Goal: Information Seeking & Learning: Check status

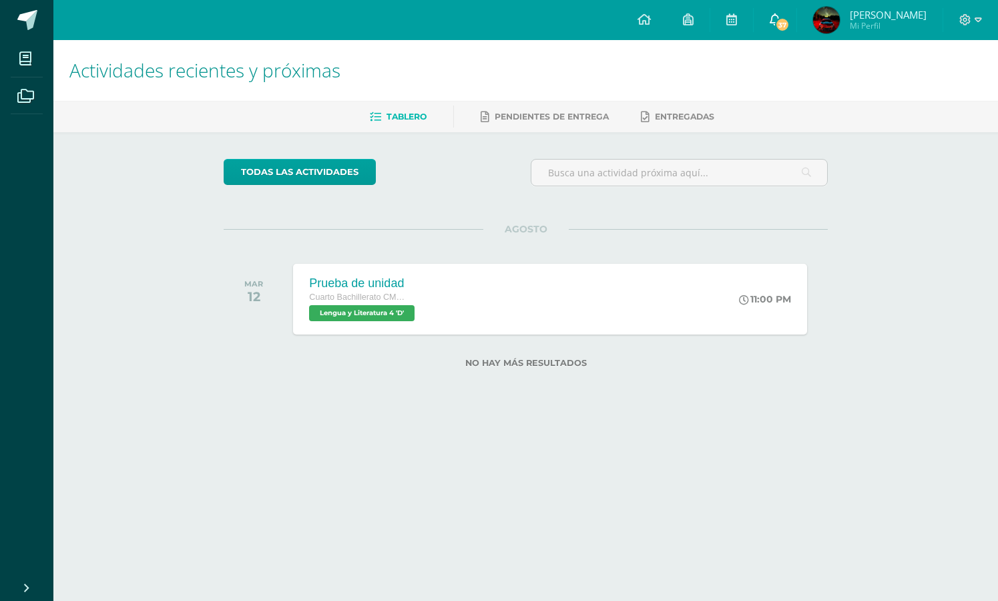
click at [780, 23] on icon at bounding box center [774, 19] width 11 height 12
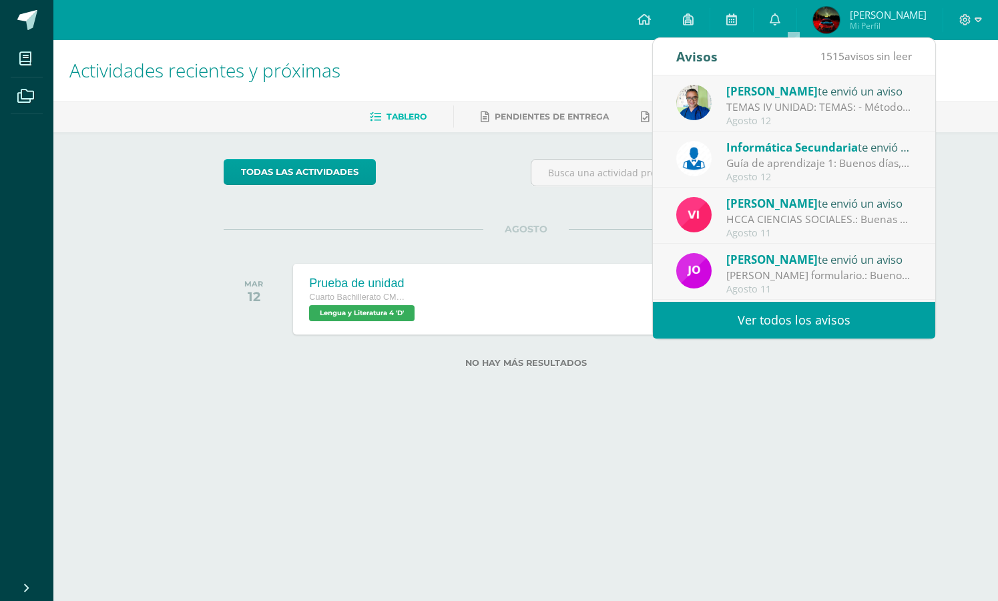
click at [747, 310] on link "Ver todos los avisos" at bounding box center [794, 320] width 282 height 37
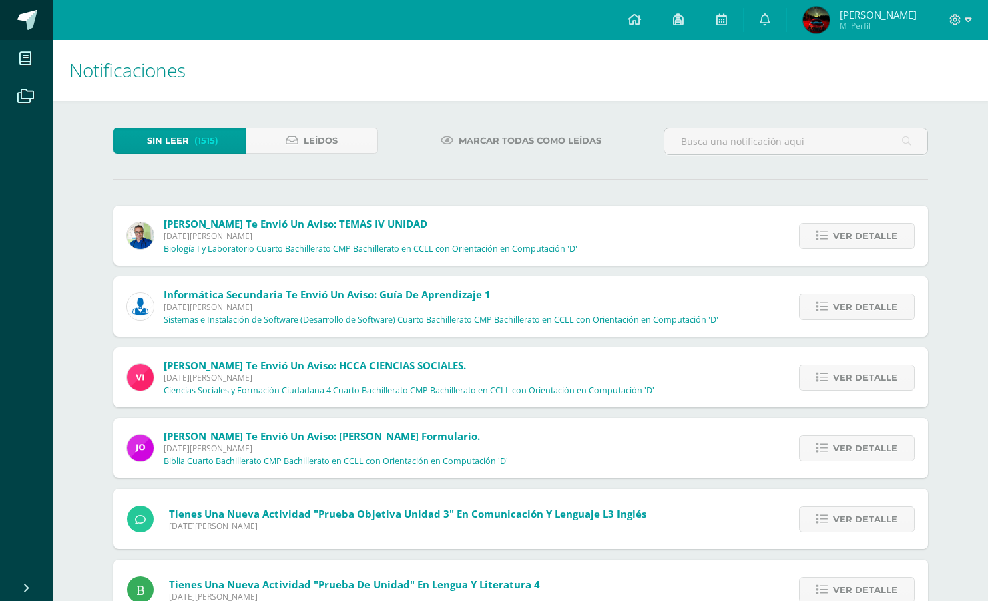
click at [26, 29] on span at bounding box center [27, 20] width 20 height 20
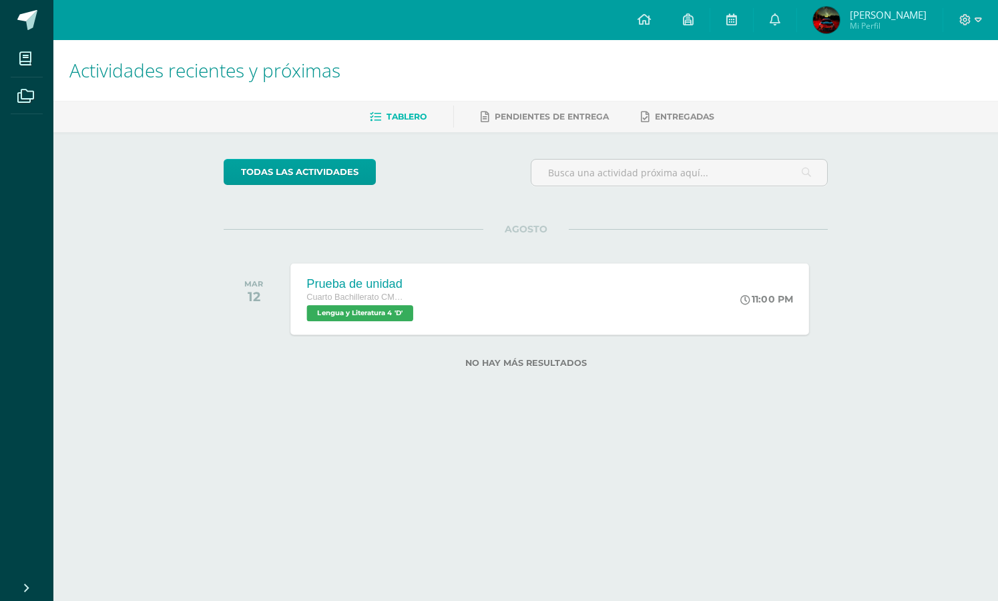
click at [400, 304] on div "Cuarto Bachillerato CMP Bachillerato en CCLL con Orientación en Computación" at bounding box center [362, 297] width 110 height 15
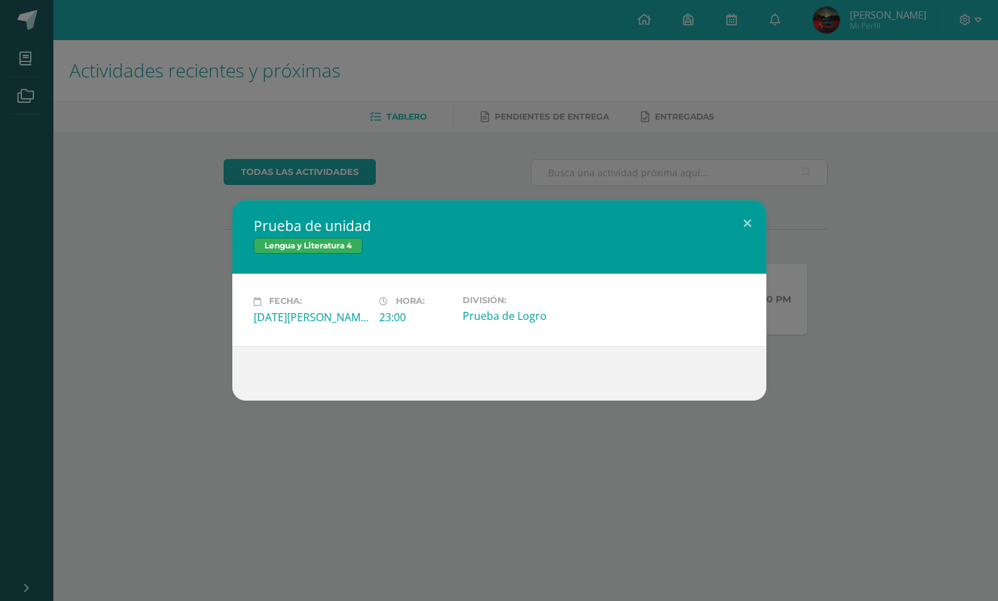
click at [489, 109] on div "Prueba de unidad Lengua y Literatura 4 Fecha: [DATE][PERSON_NAME] Hora: 23:00 D…" at bounding box center [499, 300] width 998 height 601
